Goal: Transaction & Acquisition: Purchase product/service

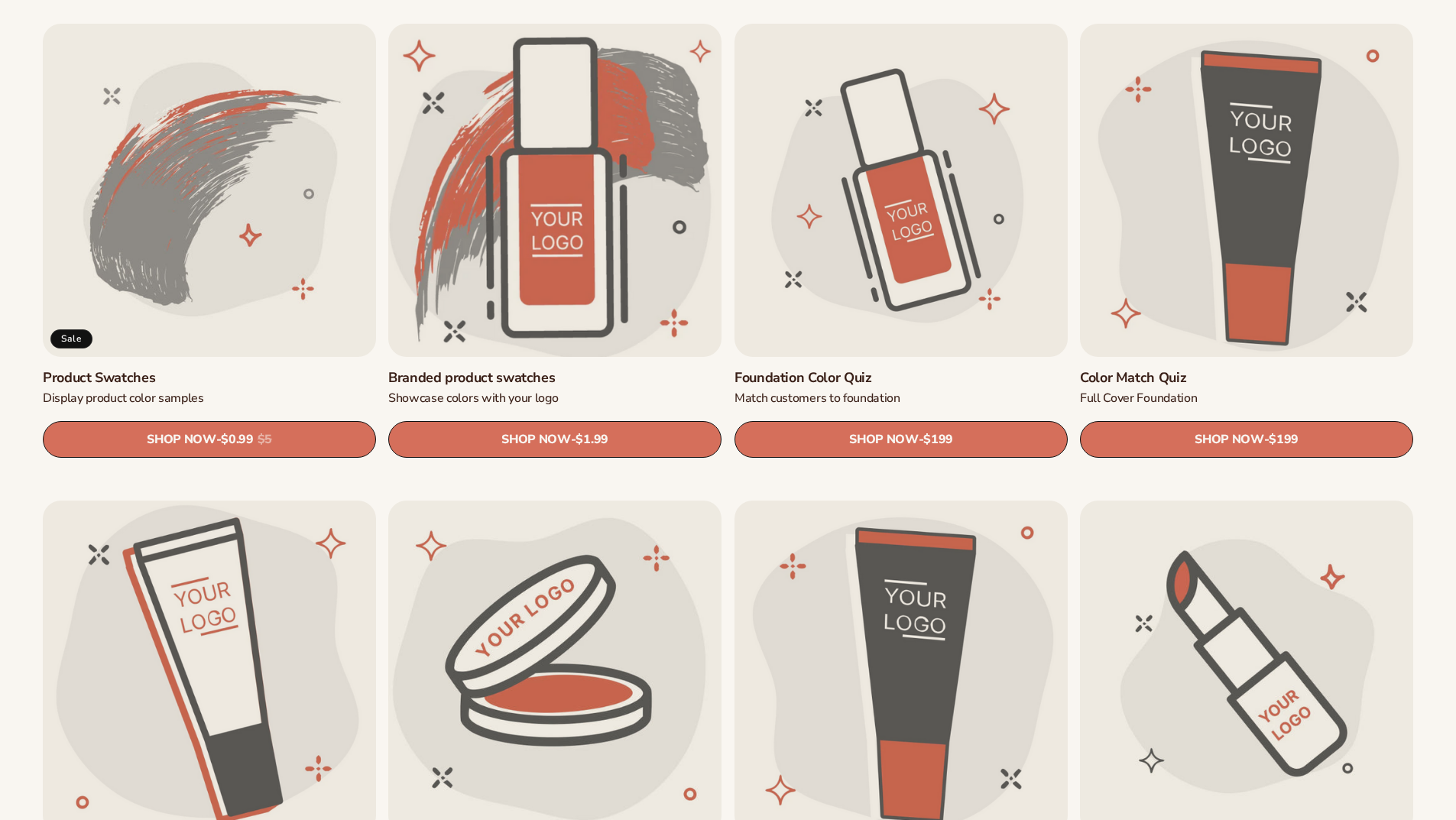
scroll to position [991, 0]
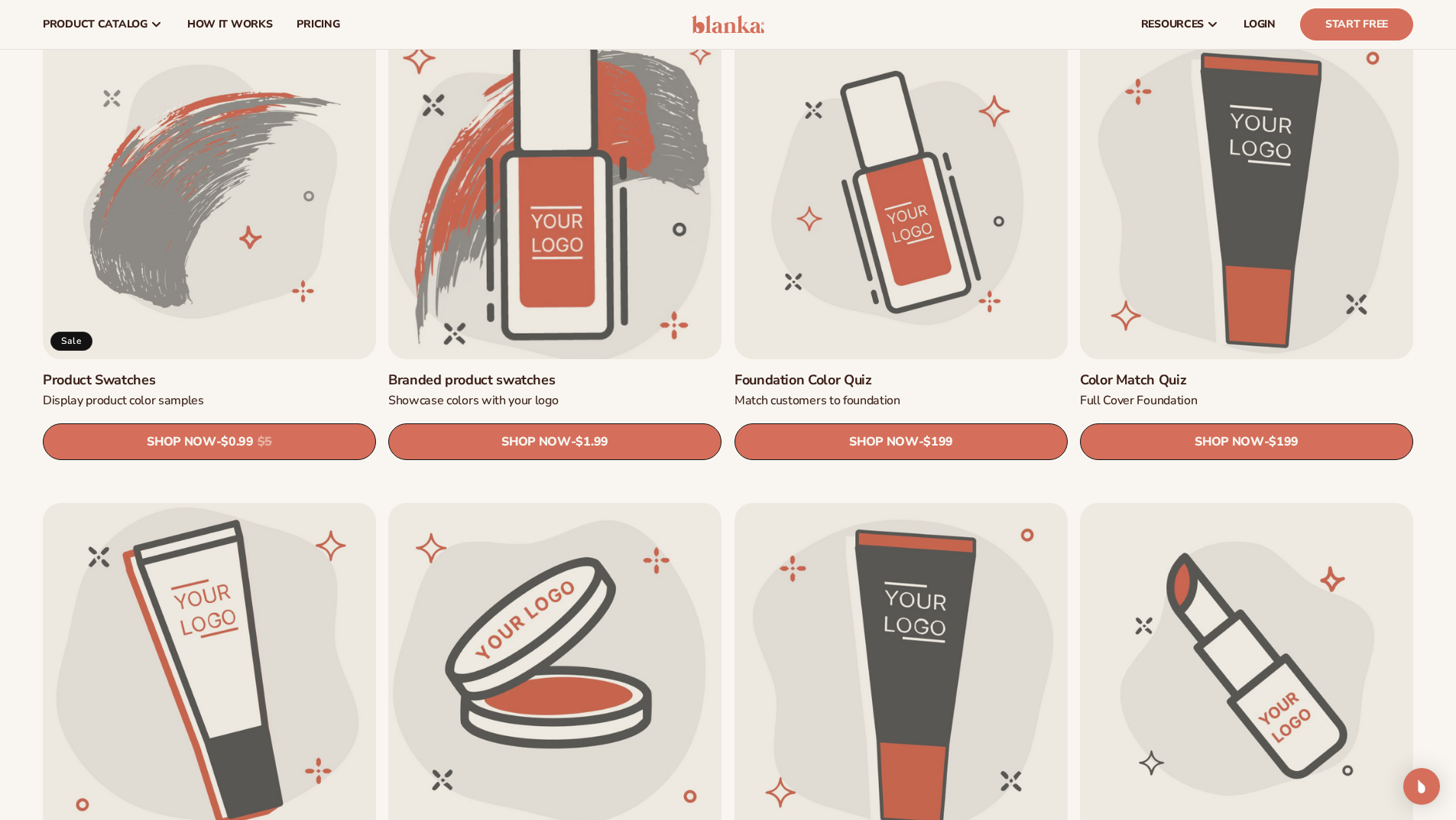
click at [540, 371] on link "Branded product swatches" at bounding box center [555, 380] width 333 height 18
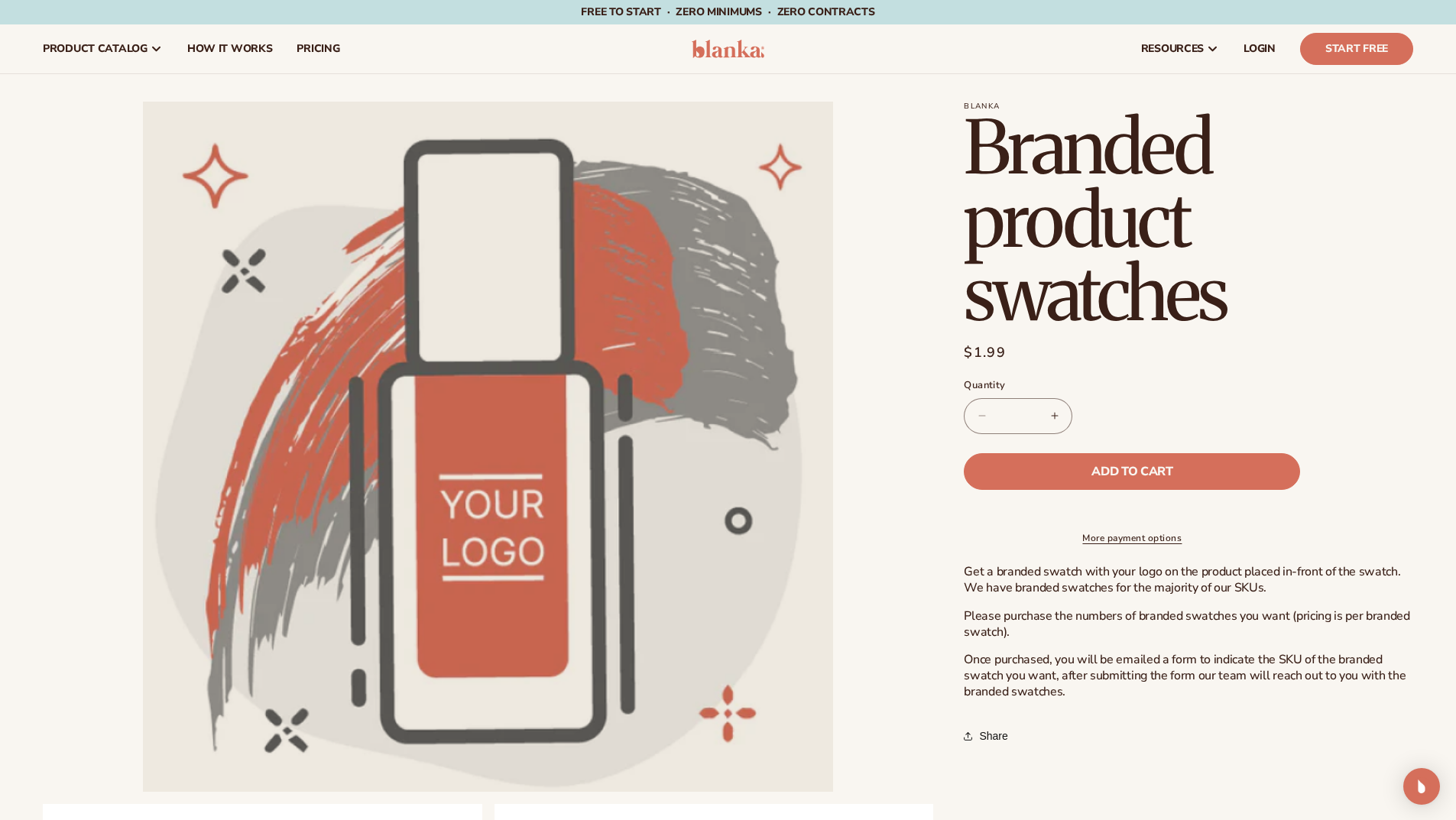
drag, startPoint x: 1030, startPoint y: 413, endPoint x: 953, endPoint y: 413, distance: 77.0
click at [1156, 467] on span "Add to cart" at bounding box center [1132, 472] width 81 height 12
type input "*"
click at [1265, 43] on icon at bounding box center [1265, 49] width 19 height 19
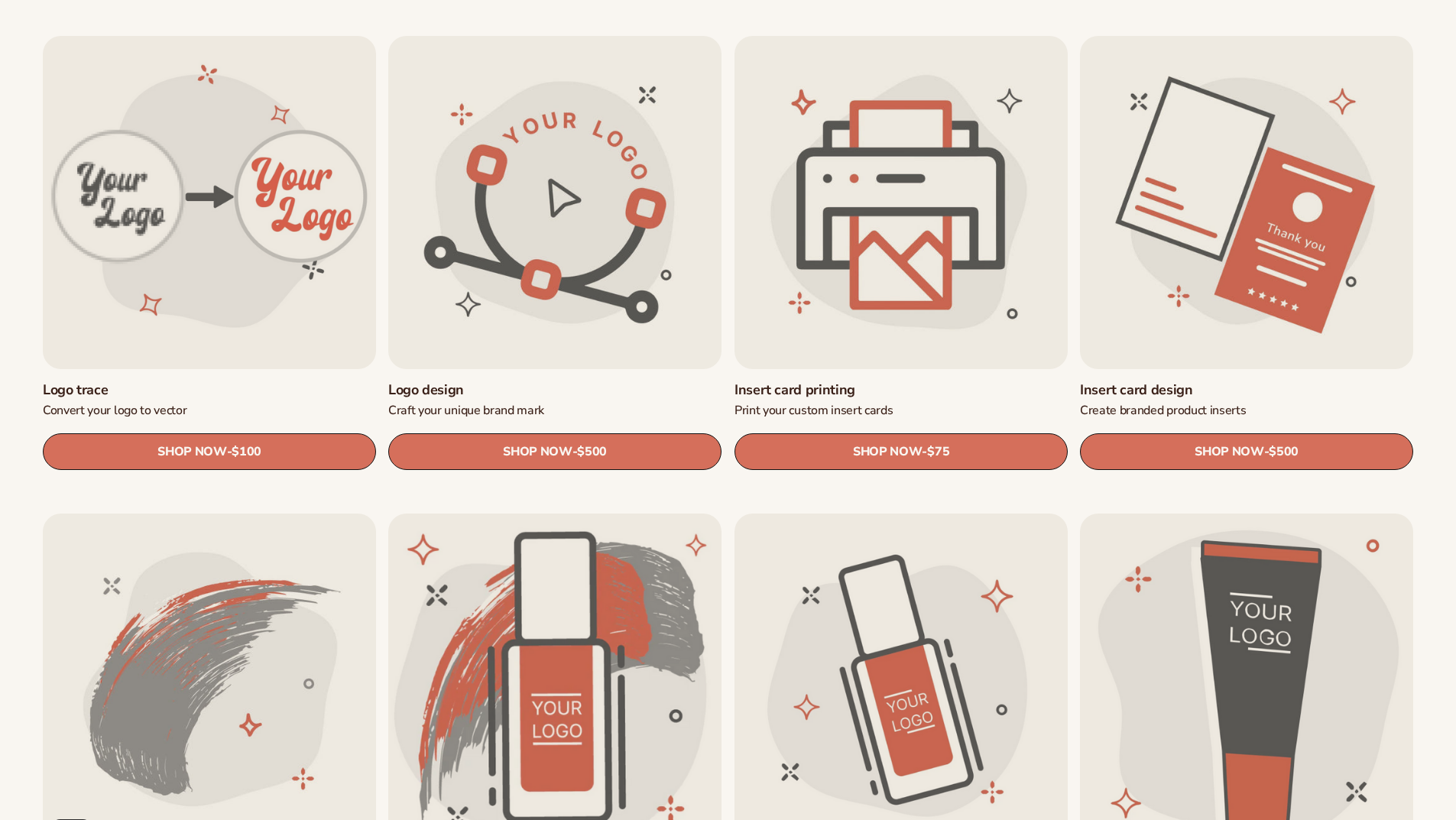
scroll to position [991, 0]
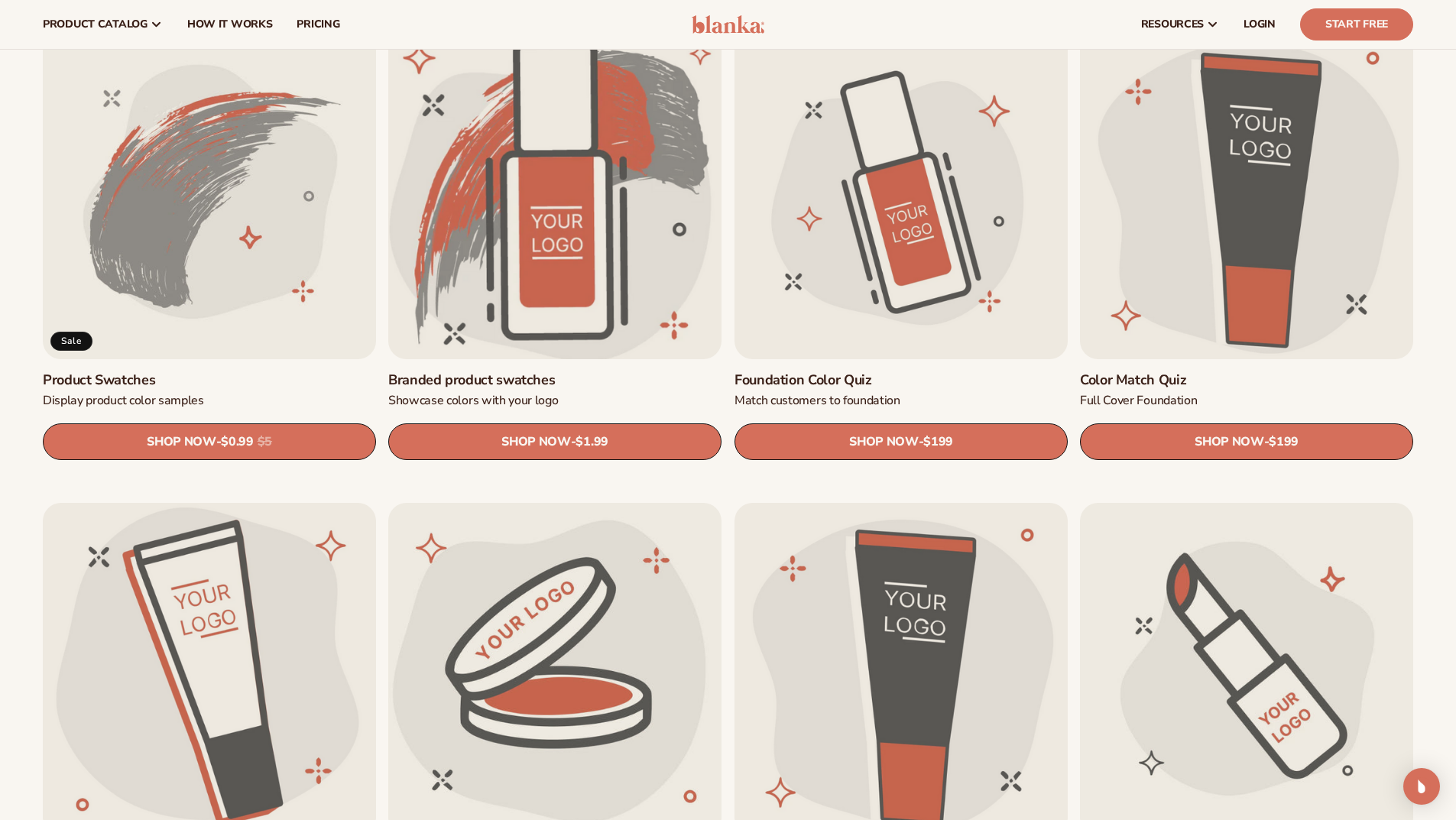
click at [552, 371] on link "Branded product swatches" at bounding box center [555, 380] width 333 height 18
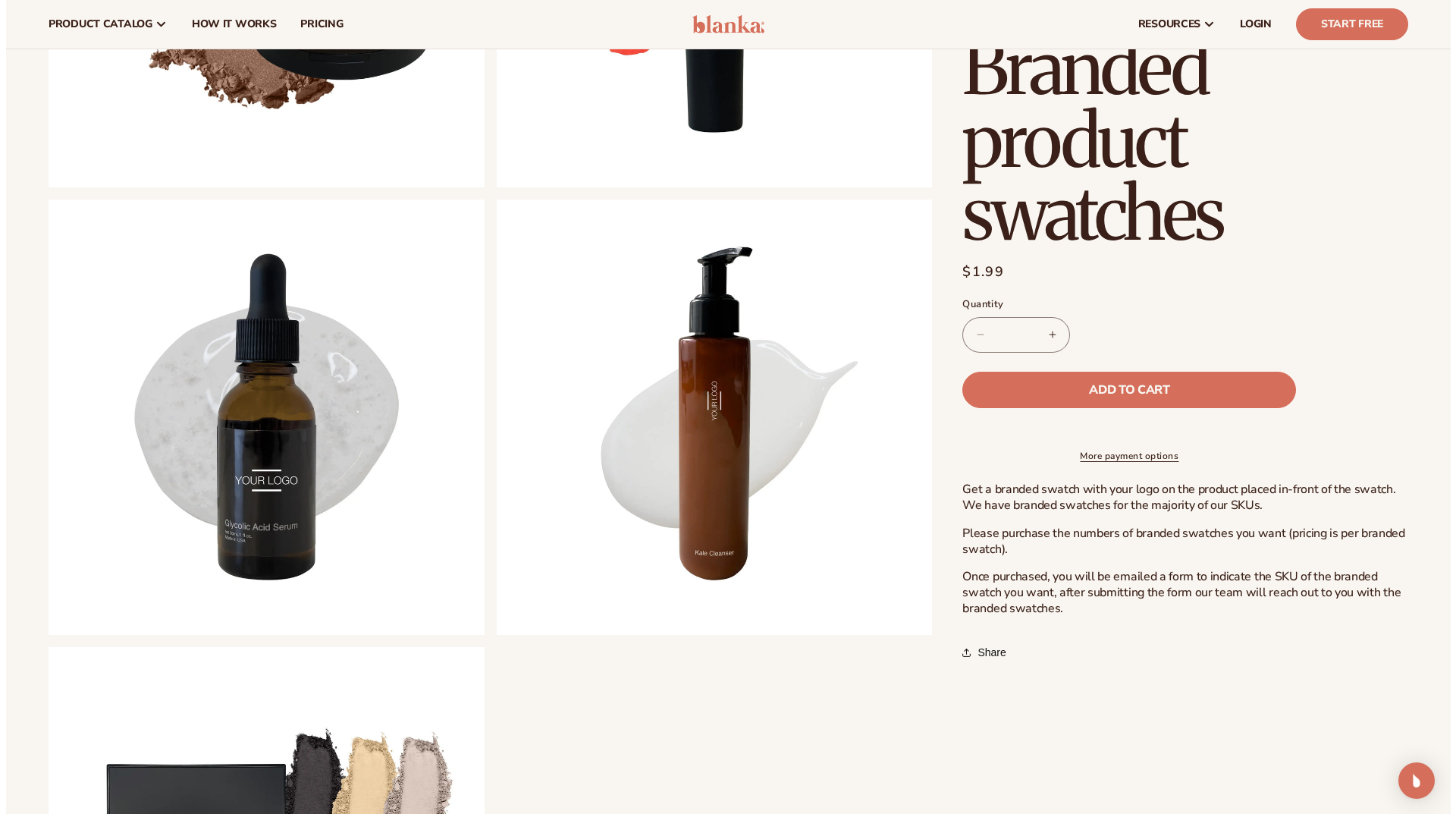
scroll to position [607, 0]
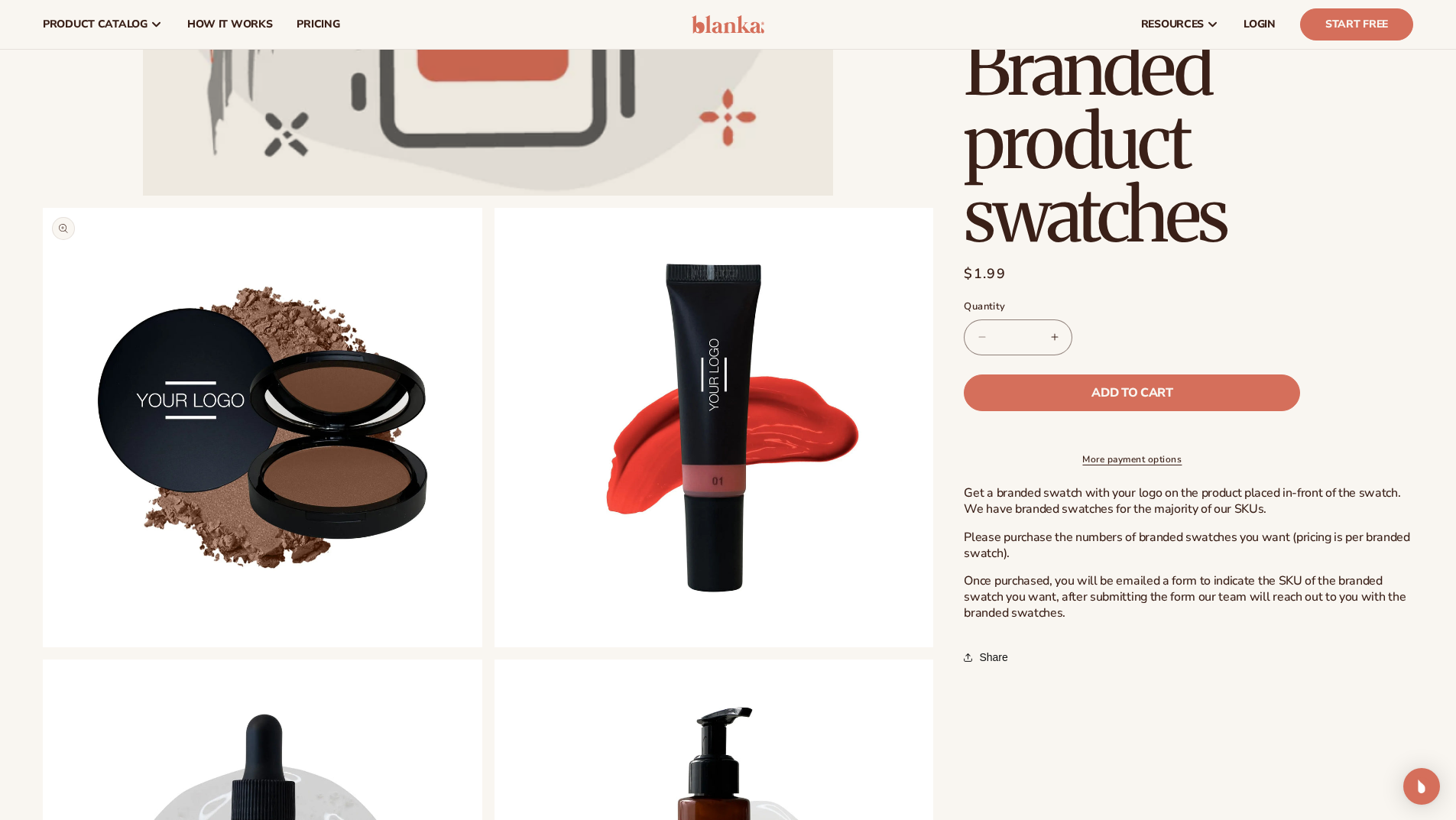
click at [43, 647] on button "Open media 2 in modal" at bounding box center [43, 647] width 0 height 0
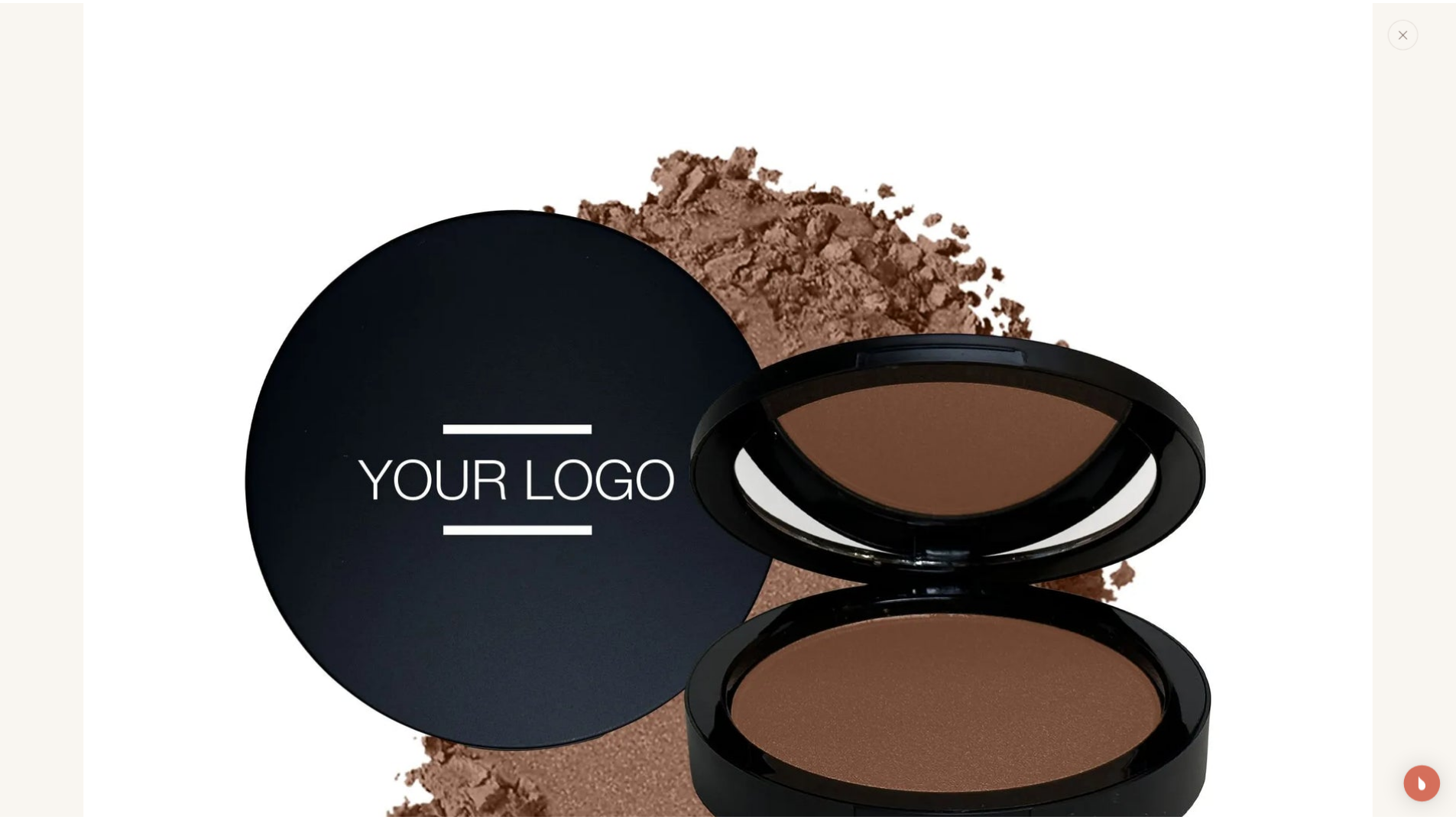
scroll to position [1620, 0]
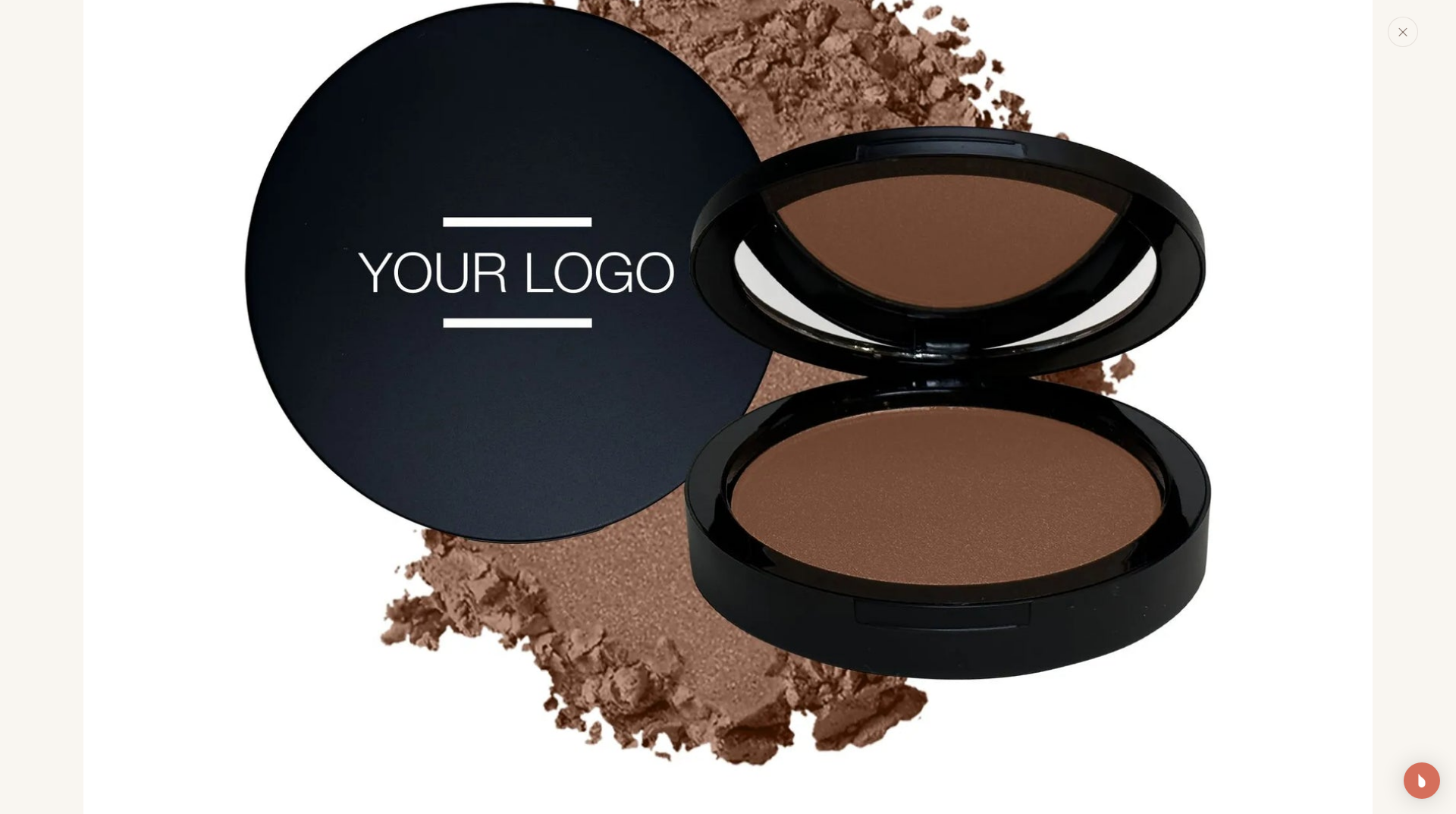
click at [230, 382] on img "Media gallery" at bounding box center [727, 353] width 1289 height 1289
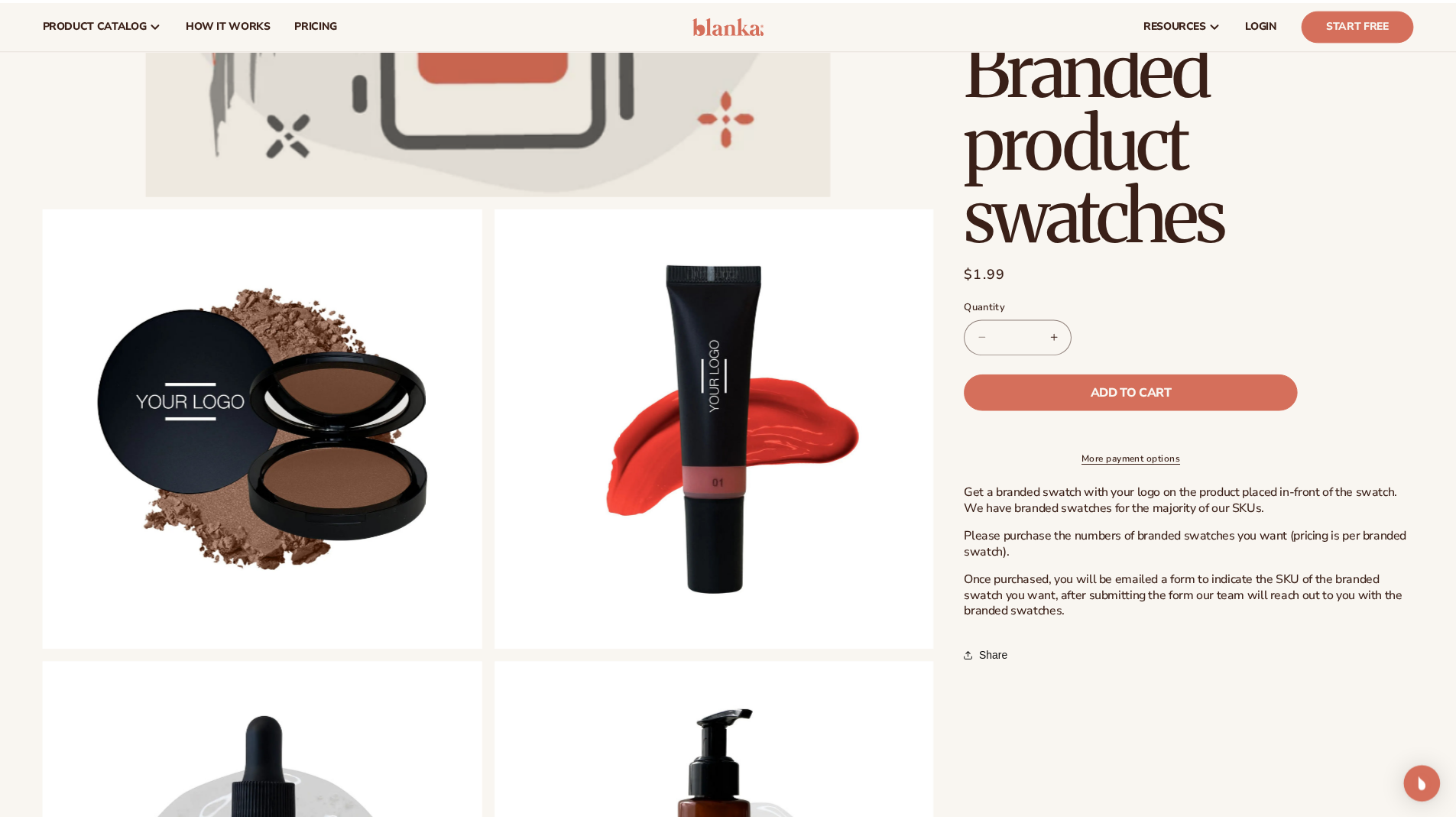
scroll to position [1609, 0]
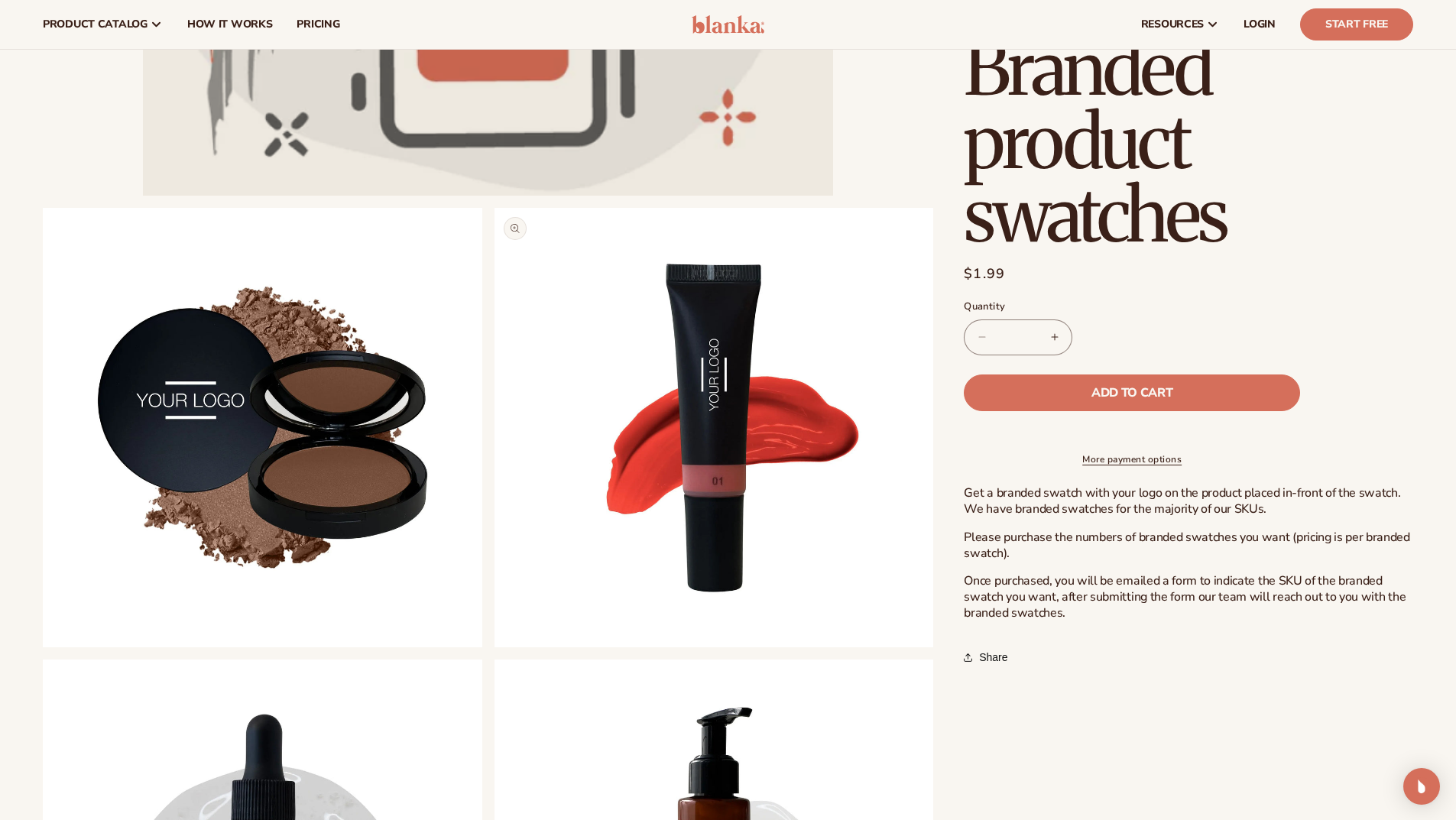
click at [494, 647] on button "Open media 3 in modal" at bounding box center [494, 647] width 0 height 0
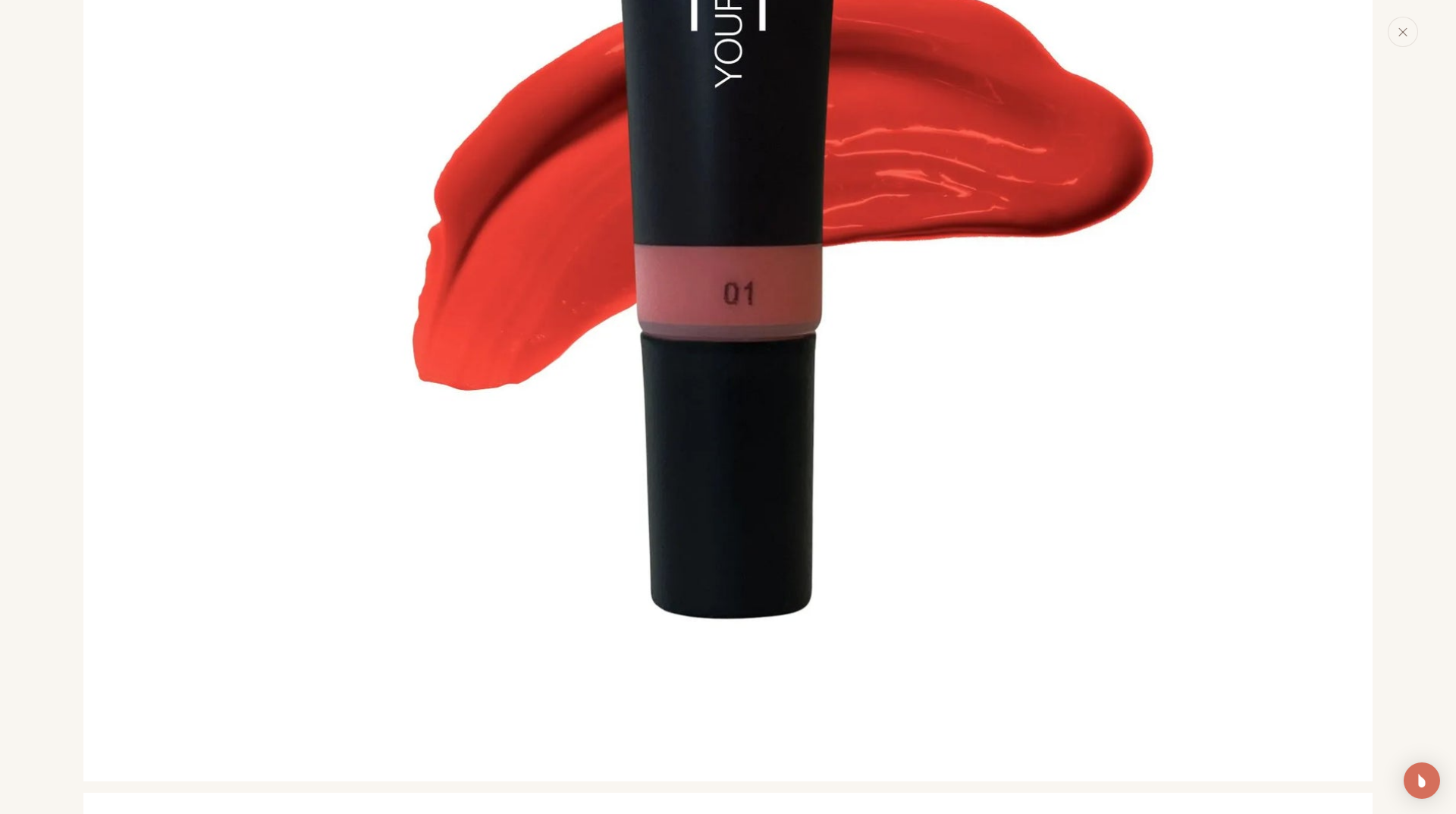
click at [800, 354] on img "Media gallery" at bounding box center [727, 136] width 1289 height 1289
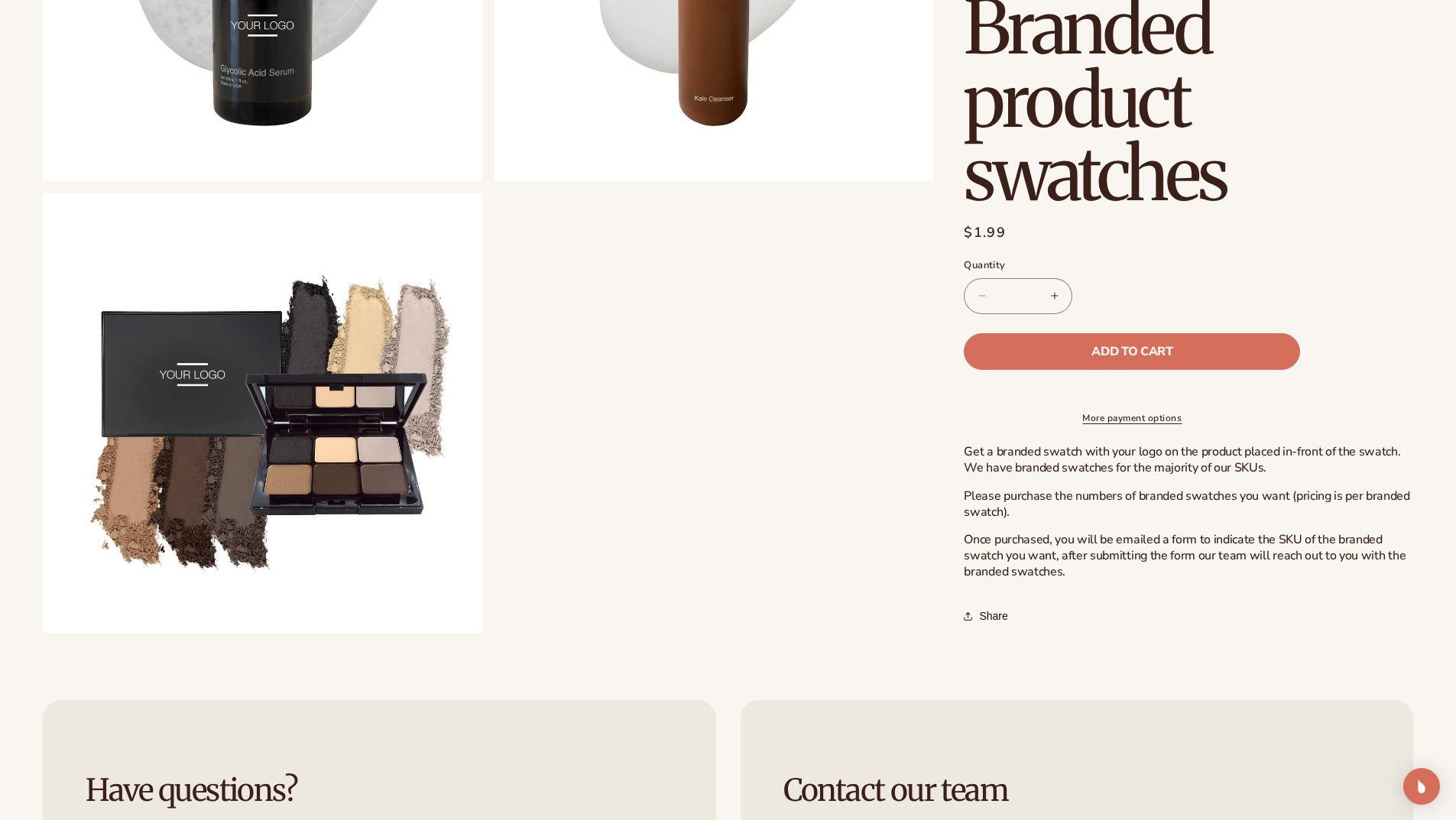
scroll to position [1987, 0]
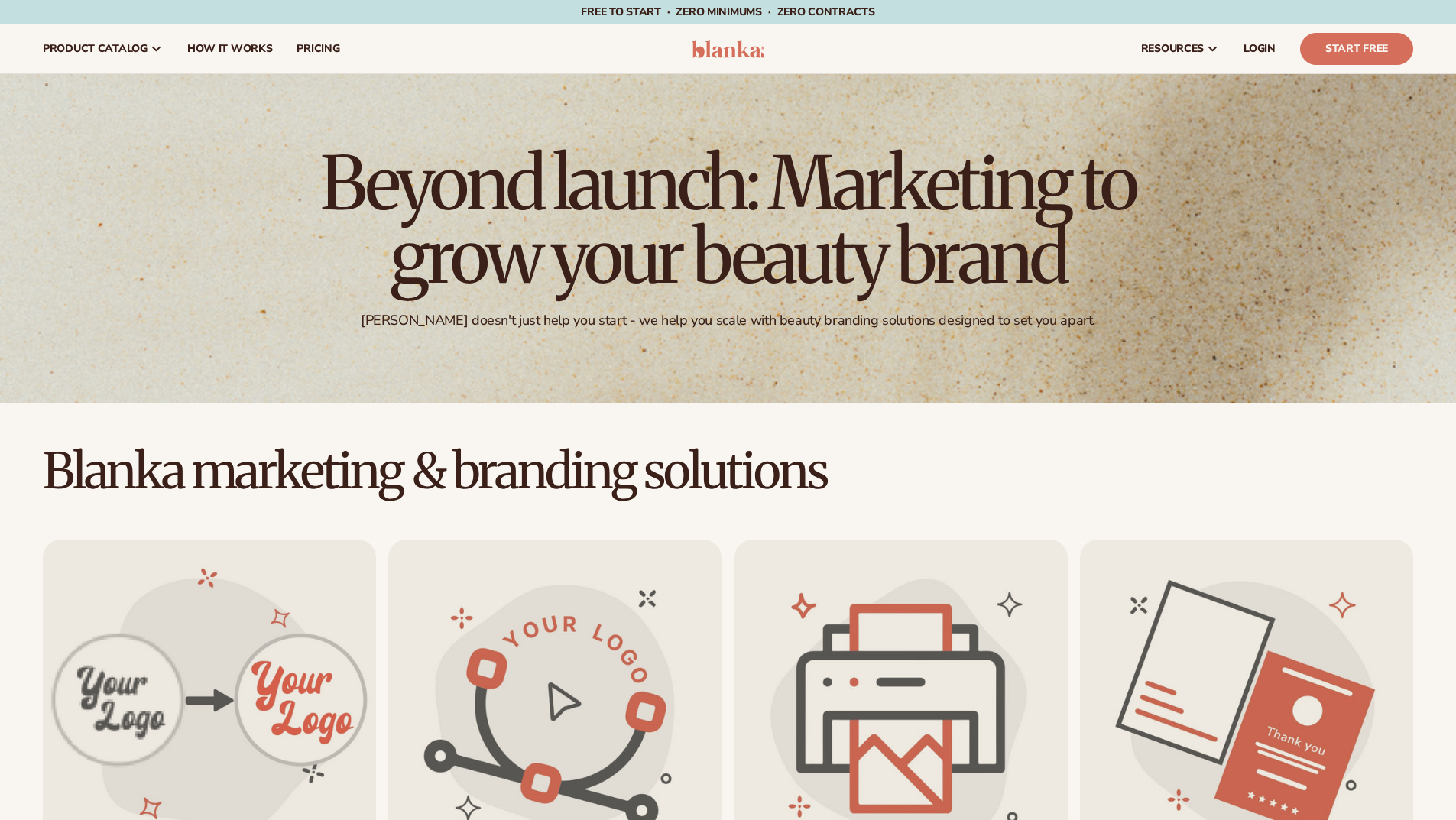
scroll to position [991, 0]
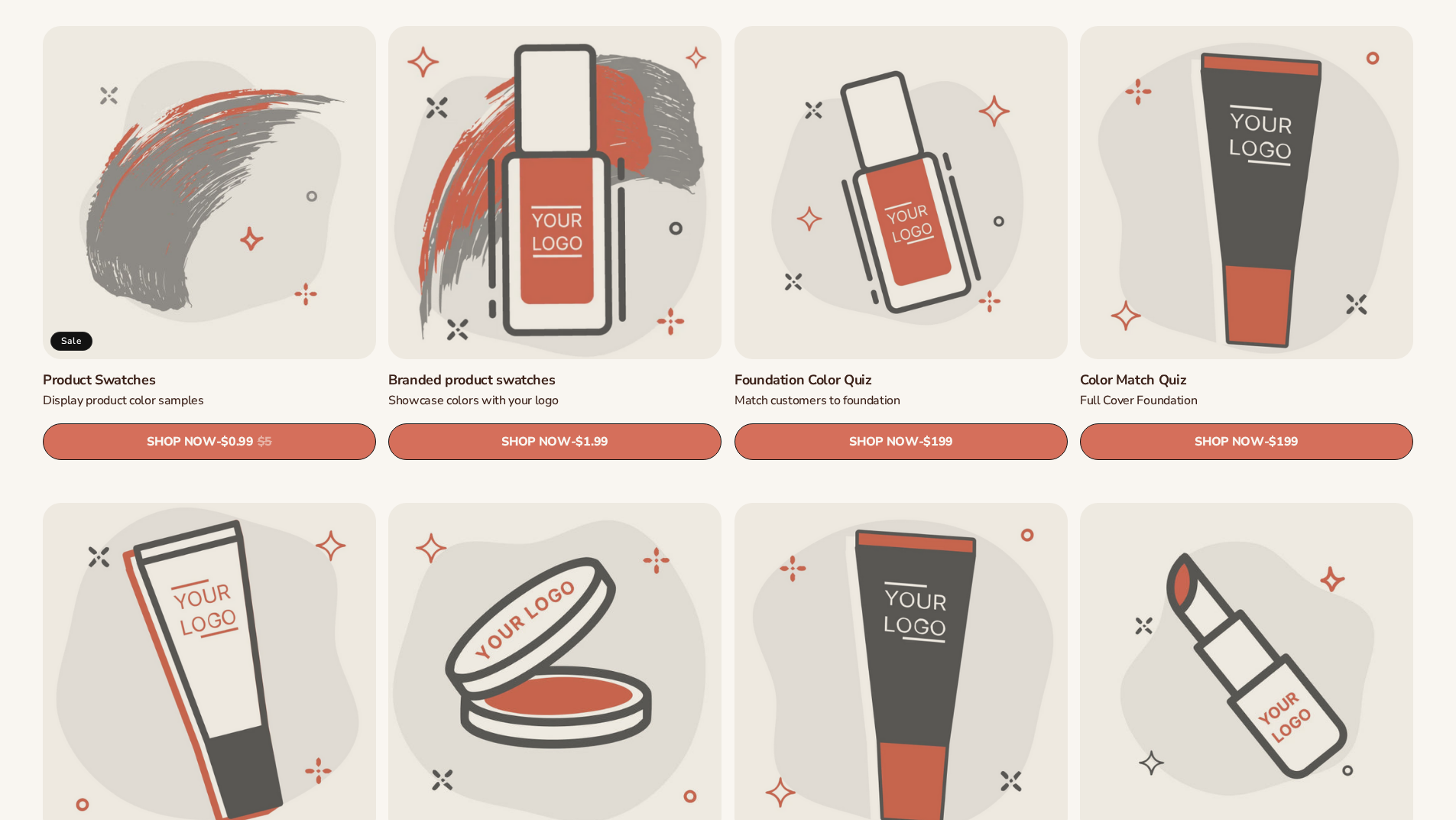
click at [226, 371] on link "Product Swatches" at bounding box center [209, 380] width 333 height 18
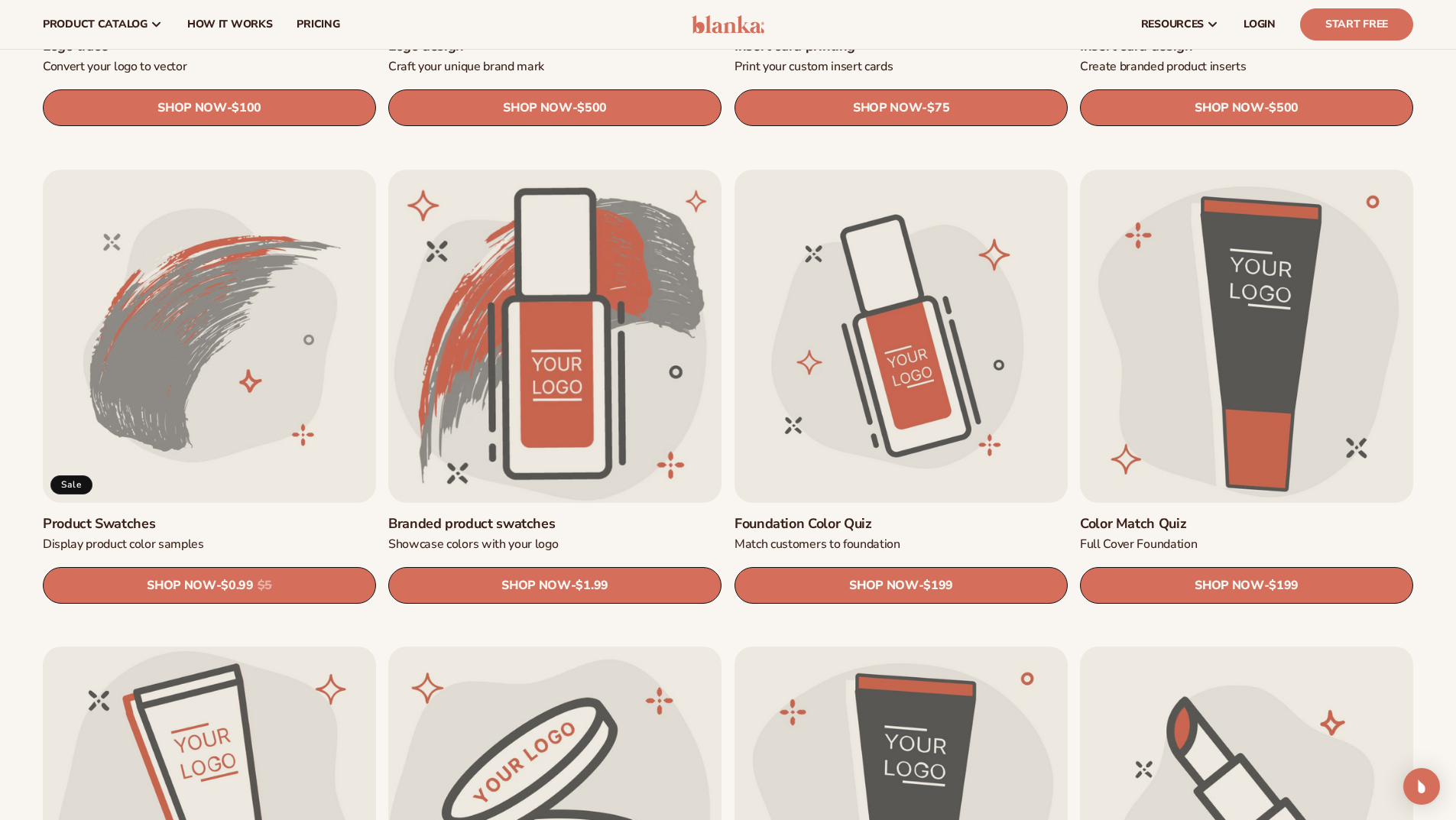
scroll to position [839, 0]
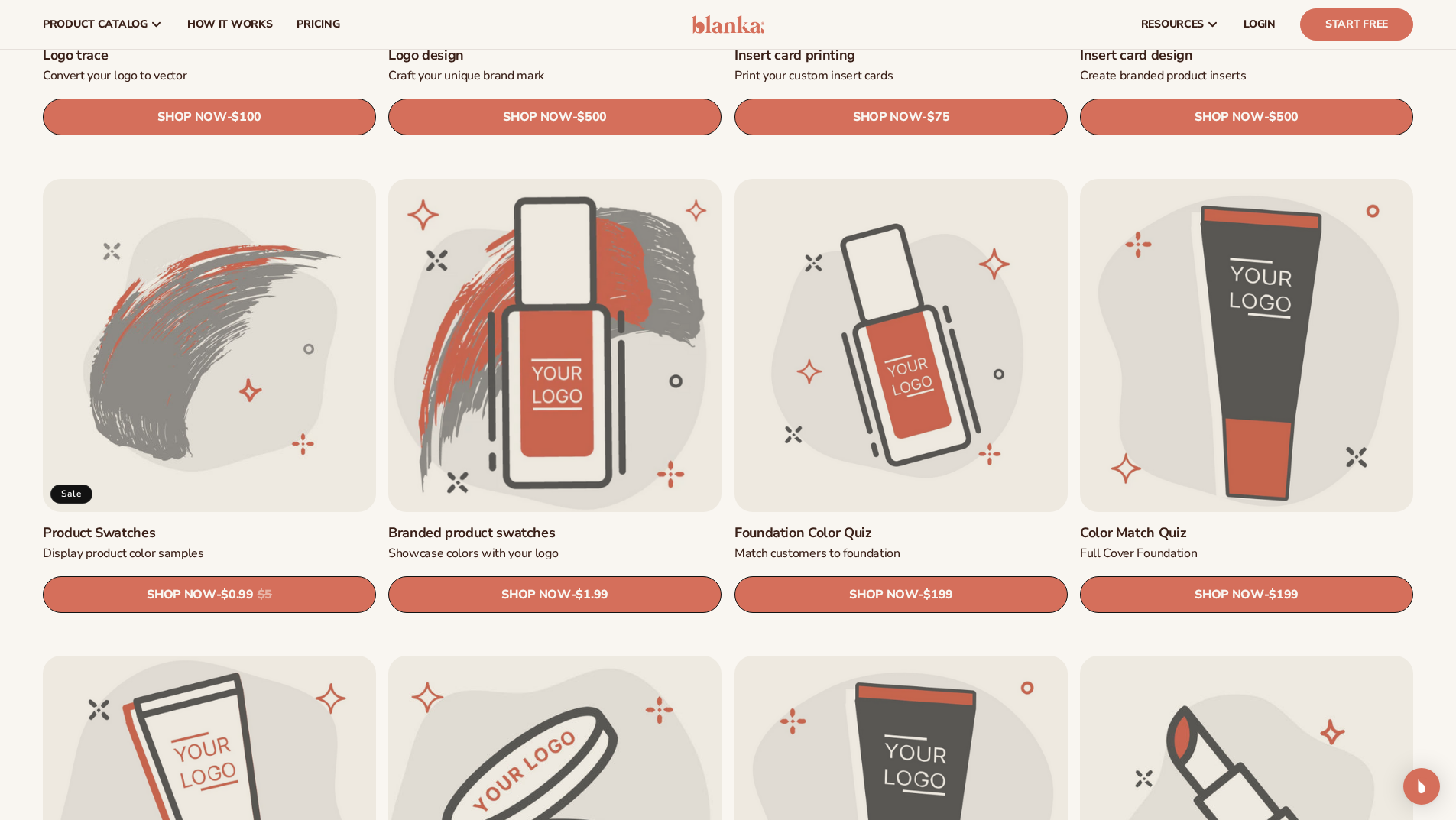
click at [566, 524] on link "Branded product swatches" at bounding box center [555, 533] width 333 height 18
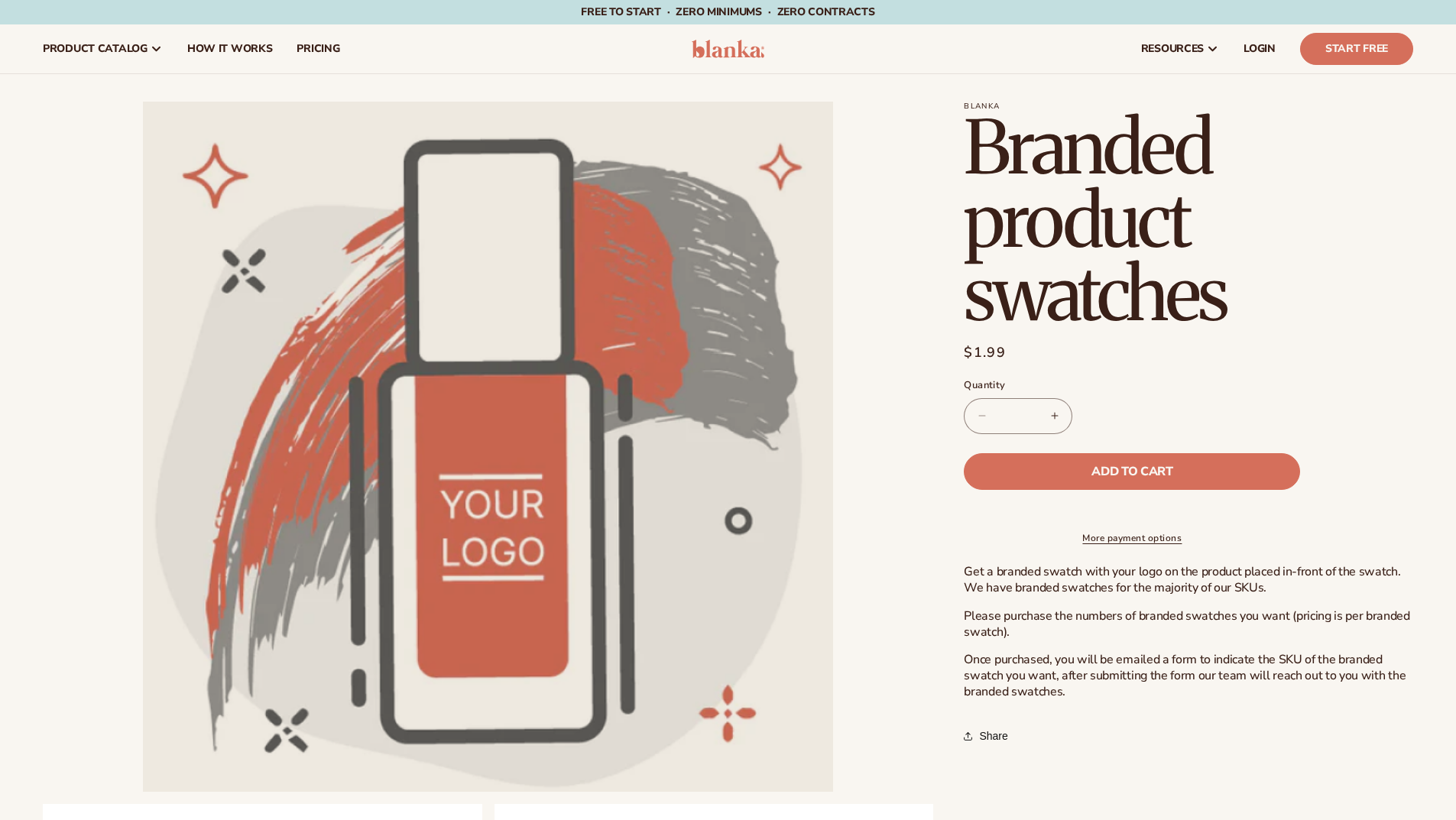
drag, startPoint x: 1022, startPoint y: 412, endPoint x: 977, endPoint y: 411, distance: 45.0
click at [977, 411] on quantity-input "Decrease quantity for Branded product swatches * Increase quantity for Branded …" at bounding box center [1018, 416] width 109 height 36
click at [1185, 462] on button "Add to cart" at bounding box center [1132, 471] width 337 height 37
type input "*"
click at [1268, 53] on icon at bounding box center [1265, 49] width 19 height 19
